Goal: Task Accomplishment & Management: Complete application form

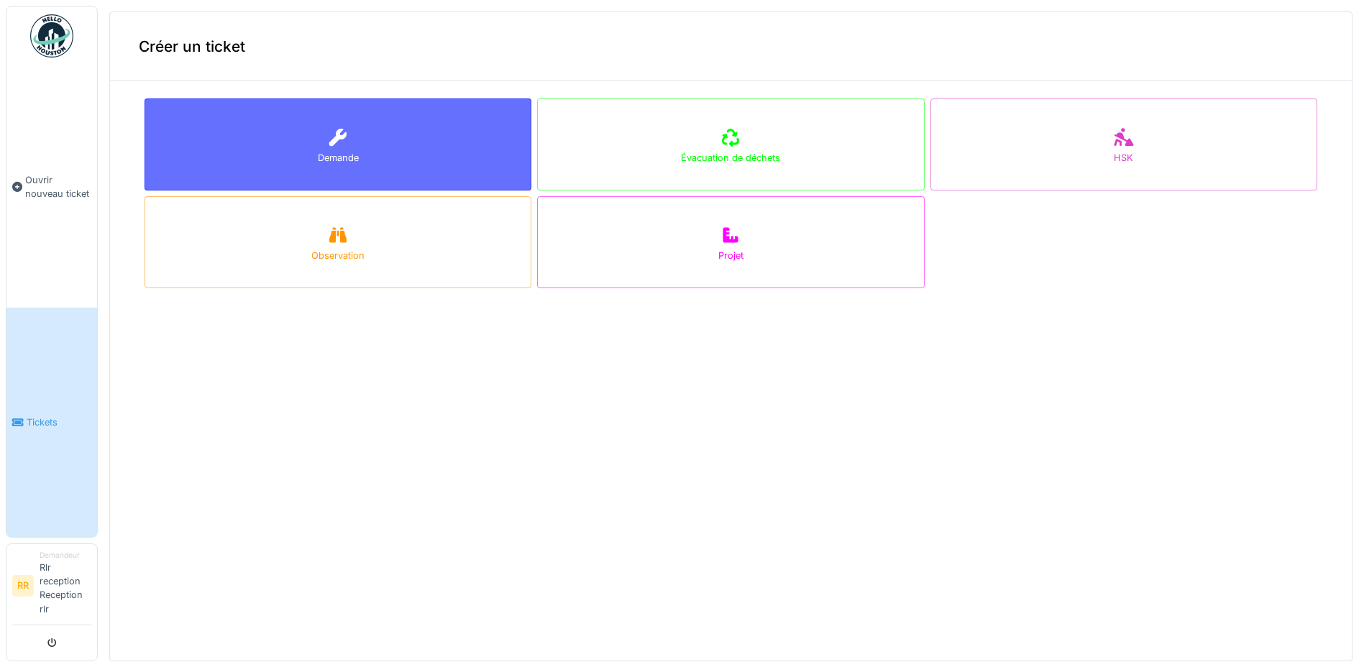
click at [364, 137] on div "Demande" at bounding box center [338, 145] width 387 height 92
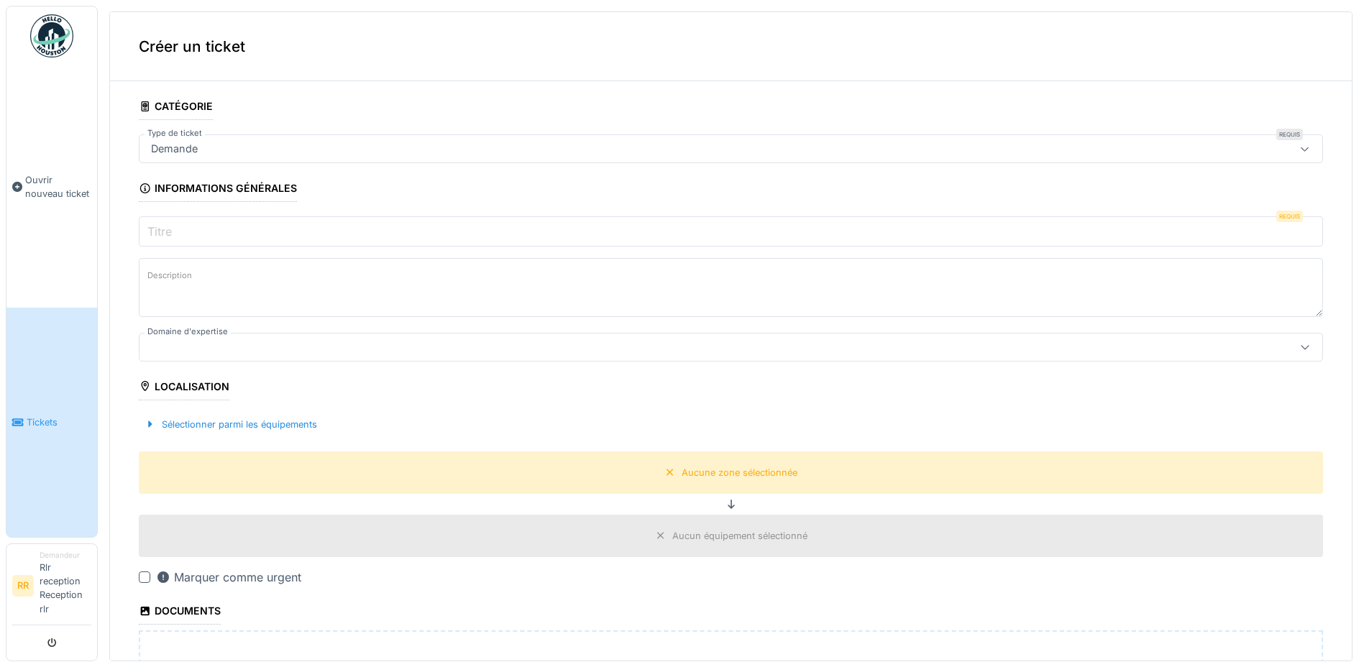
click at [342, 224] on input "Titre" at bounding box center [731, 231] width 1184 height 30
type input "*"
click at [623, 226] on input "Titre" at bounding box center [731, 231] width 1184 height 30
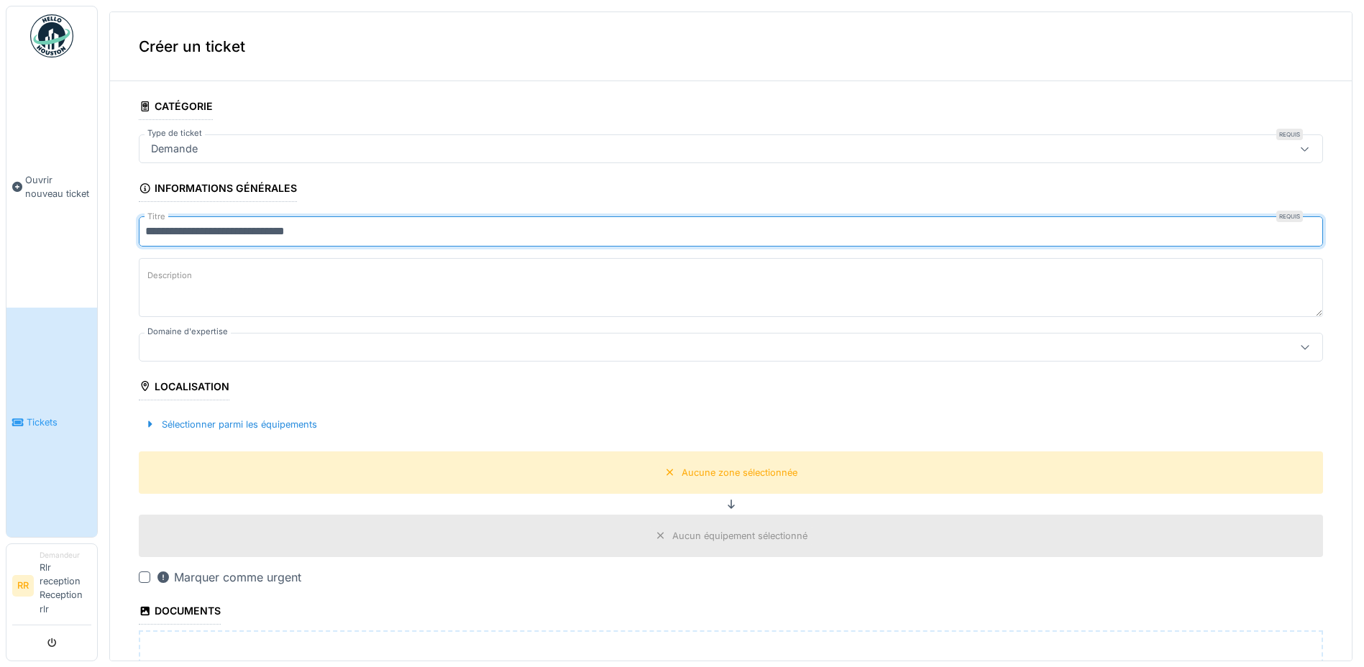
type input "**********"
click at [277, 576] on div "Marquer comme urgent" at bounding box center [228, 577] width 145 height 17
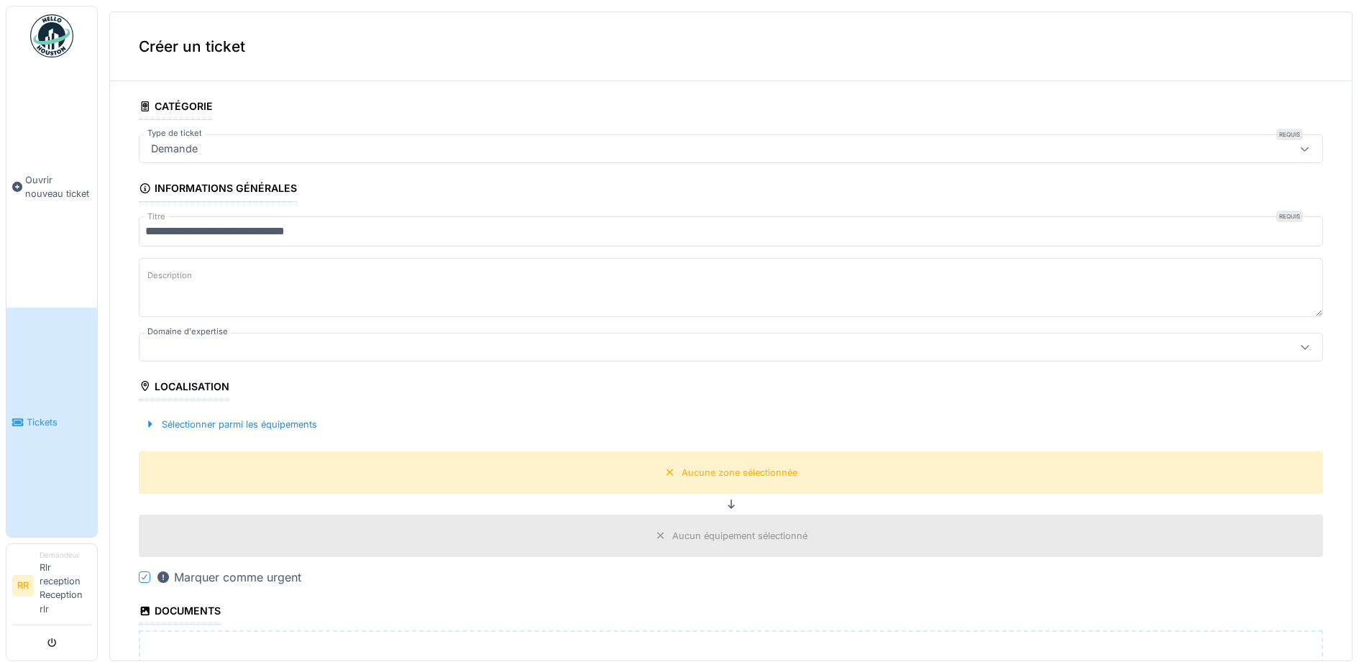
click at [266, 585] on div "Marquer comme urgent" at bounding box center [228, 577] width 145 height 17
click at [264, 429] on div "Sélectionner parmi les équipements" at bounding box center [231, 424] width 184 height 19
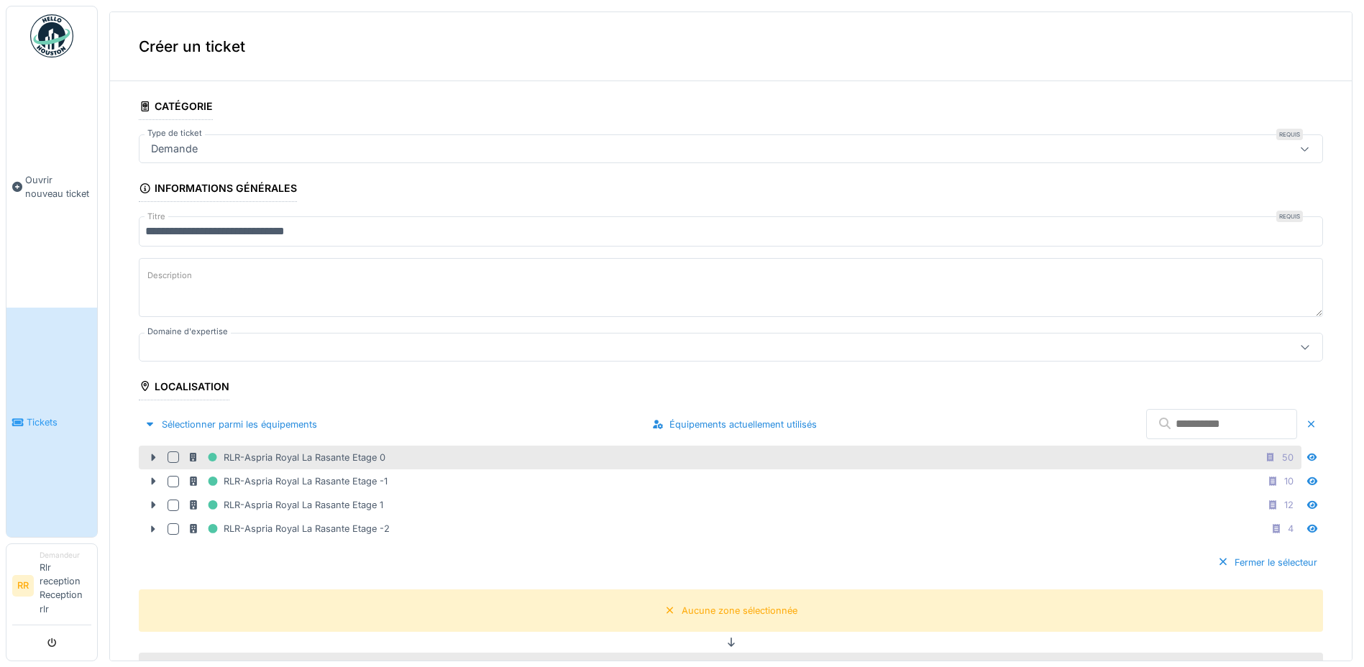
click at [303, 458] on div "RLR-Aspria Royal La Rasante Etage 0" at bounding box center [287, 458] width 198 height 18
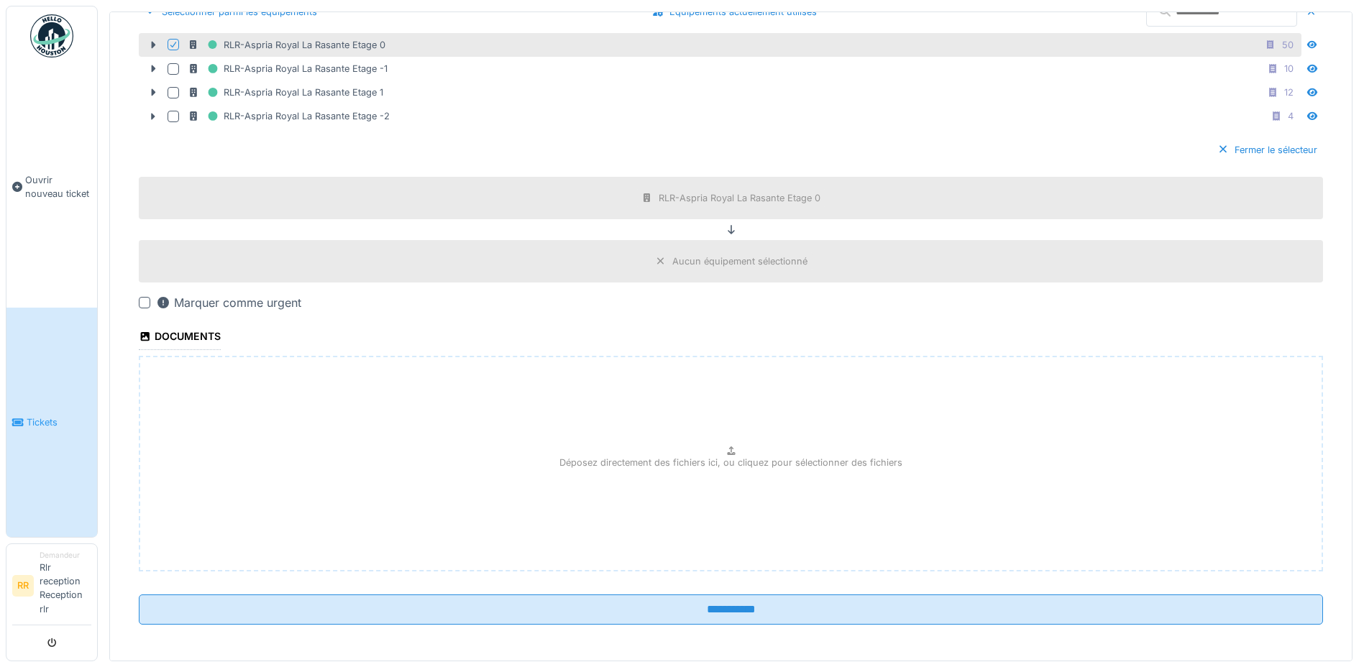
scroll to position [417, 0]
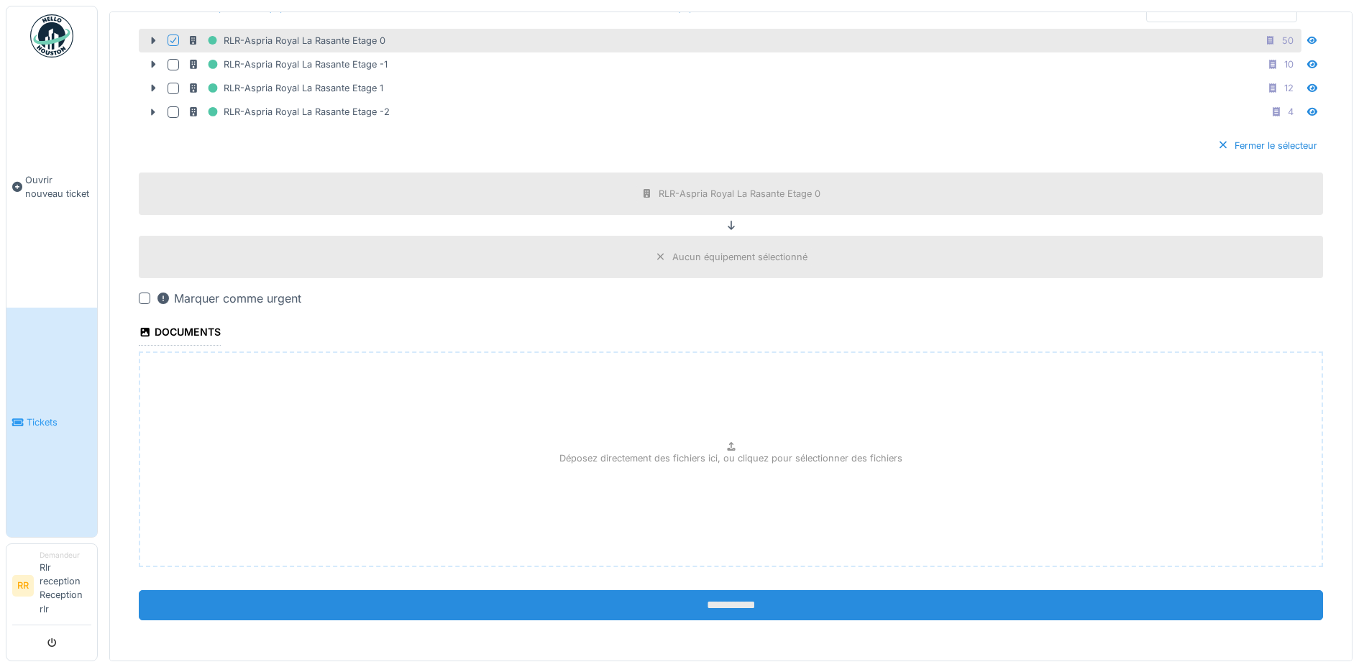
click at [757, 611] on input "**********" at bounding box center [731, 605] width 1184 height 30
